Goal: Communication & Community: Answer question/provide support

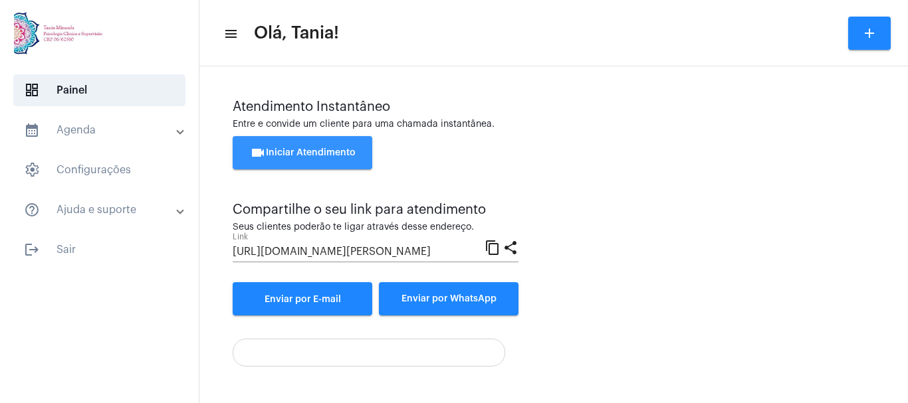
click at [285, 160] on button "videocam Iniciar Atendimento" at bounding box center [303, 152] width 140 height 33
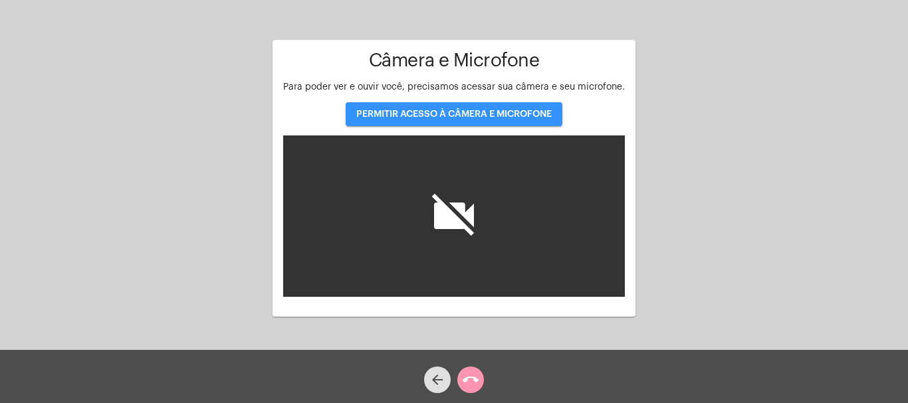
click at [468, 114] on span "PERMITIR ACESSO À CÂMERA E MICROFONE" at bounding box center [453, 114] width 195 height 9
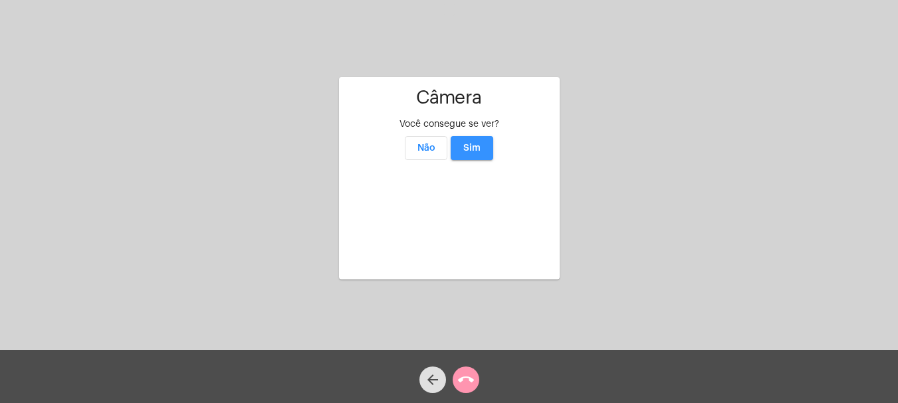
click at [475, 144] on span "Sim" at bounding box center [471, 148] width 17 height 9
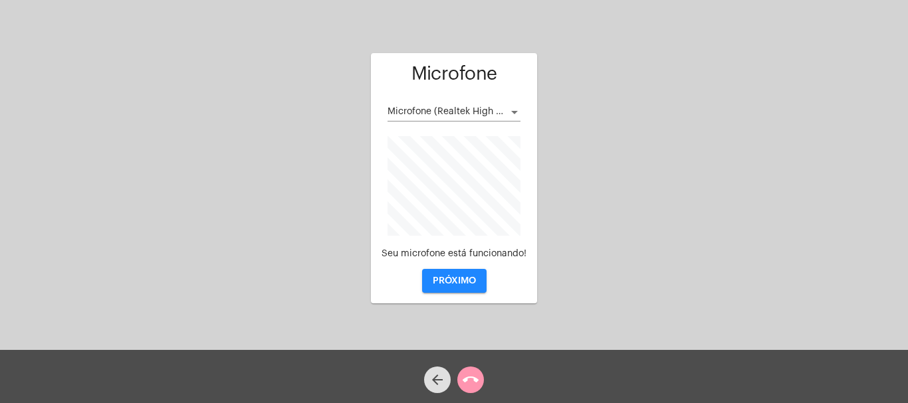
click at [453, 283] on span "PRÓXIMO" at bounding box center [454, 280] width 43 height 9
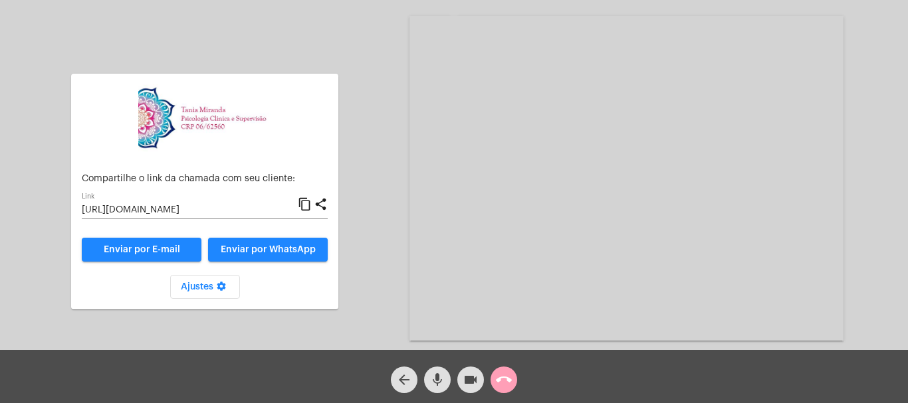
click at [504, 376] on mat-icon "call_end" at bounding box center [504, 380] width 16 height 16
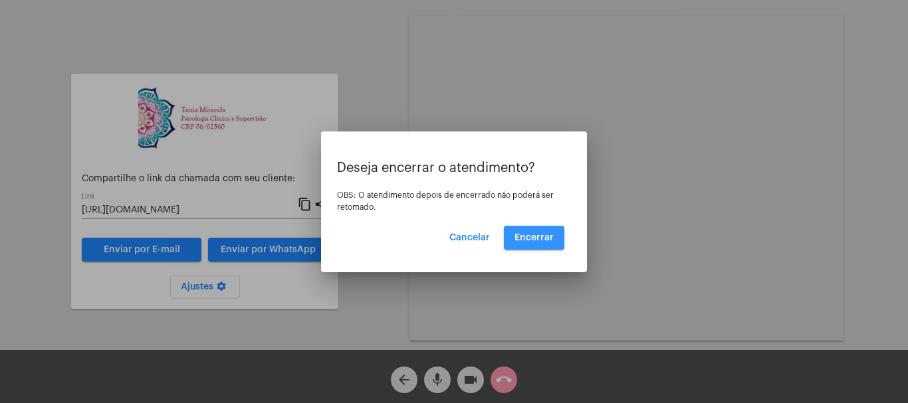
click at [538, 241] on span "Encerrar" at bounding box center [533, 237] width 39 height 9
